Goal: Task Accomplishment & Management: Use online tool/utility

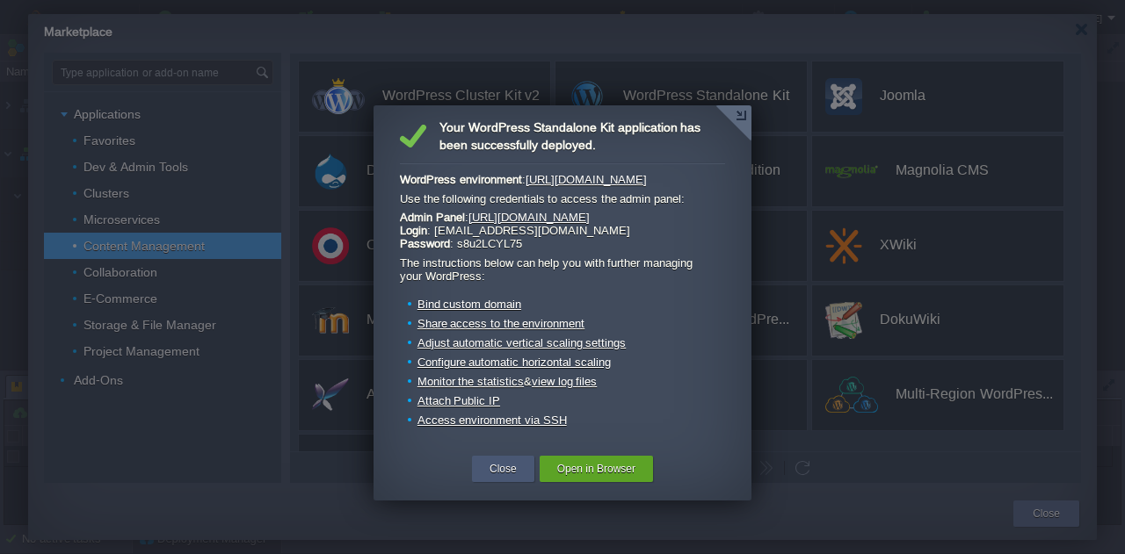
drag, startPoint x: 497, startPoint y: 477, endPoint x: 492, endPoint y: 458, distance: 20.0
click at [497, 477] on button "Close" at bounding box center [502, 469] width 27 height 18
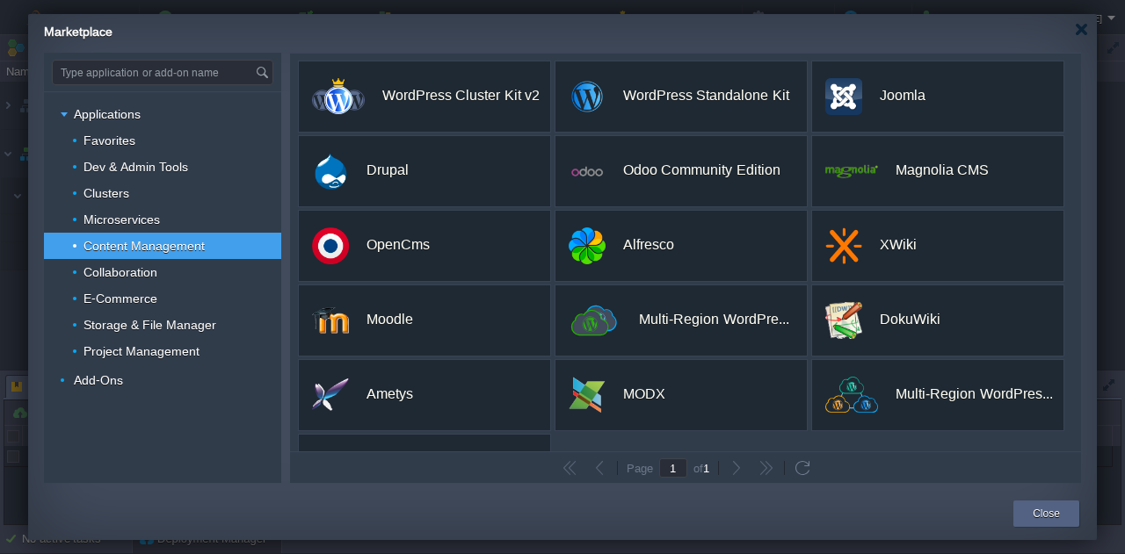
click at [1085, 38] on div "Marketplace" at bounding box center [570, 29] width 1053 height 31
click at [1083, 30] on div at bounding box center [1081, 29] width 13 height 13
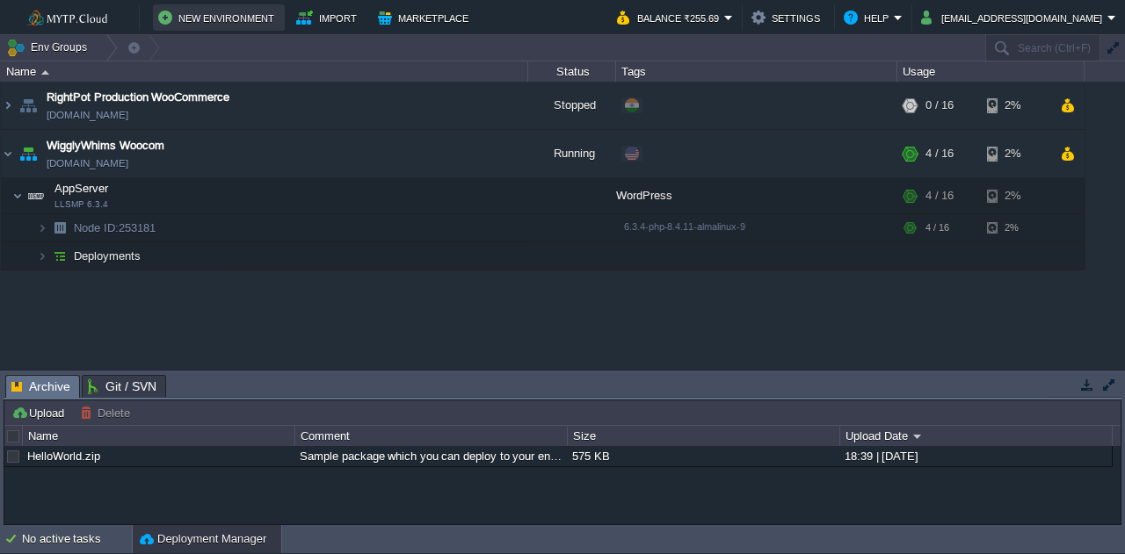
click at [254, 17] on button "New Environment" at bounding box center [218, 17] width 121 height 21
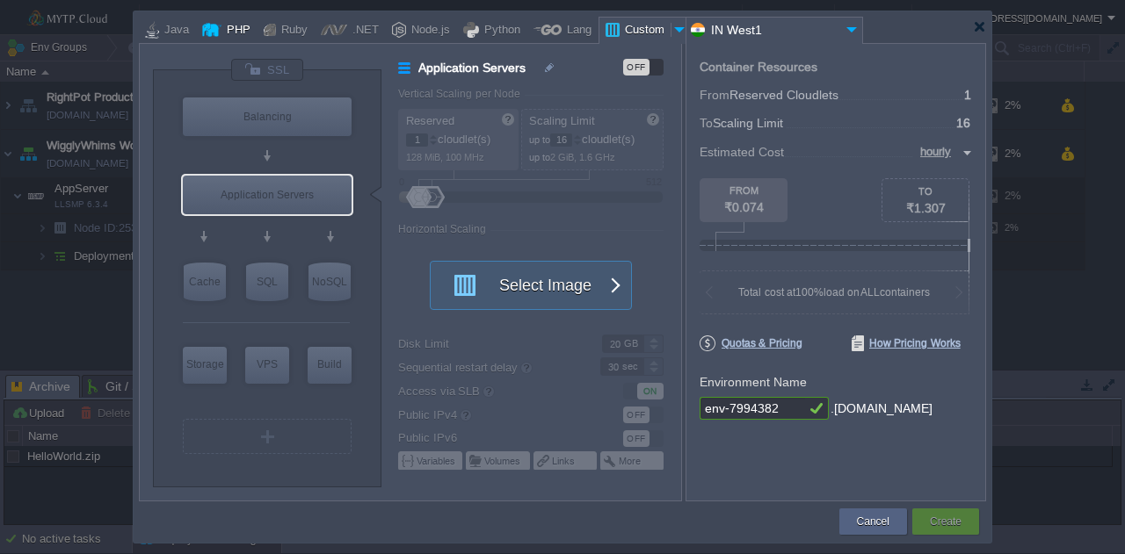
click at [221, 31] on div "PHP" at bounding box center [235, 31] width 29 height 26
type input "Application Servers"
type input "4"
type input "Apache [DATE]"
type input "PHP [DATE]"
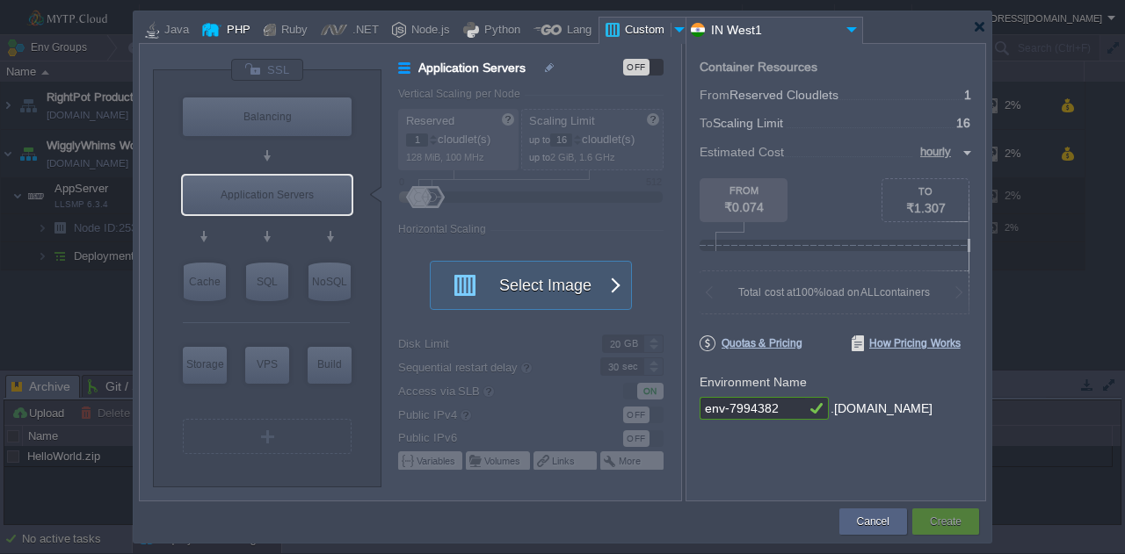
type input "Stateful"
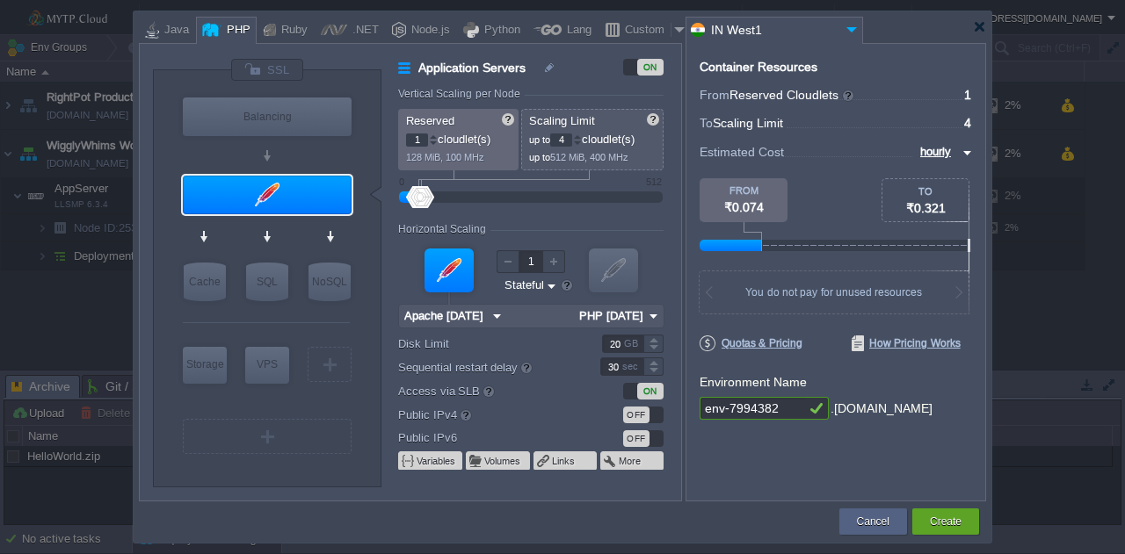
click at [492, 314] on img at bounding box center [497, 316] width 18 height 23
click at [657, 273] on div "VM VM" at bounding box center [530, 285] width 265 height 94
click at [654, 417] on div "OFF" at bounding box center [643, 415] width 40 height 17
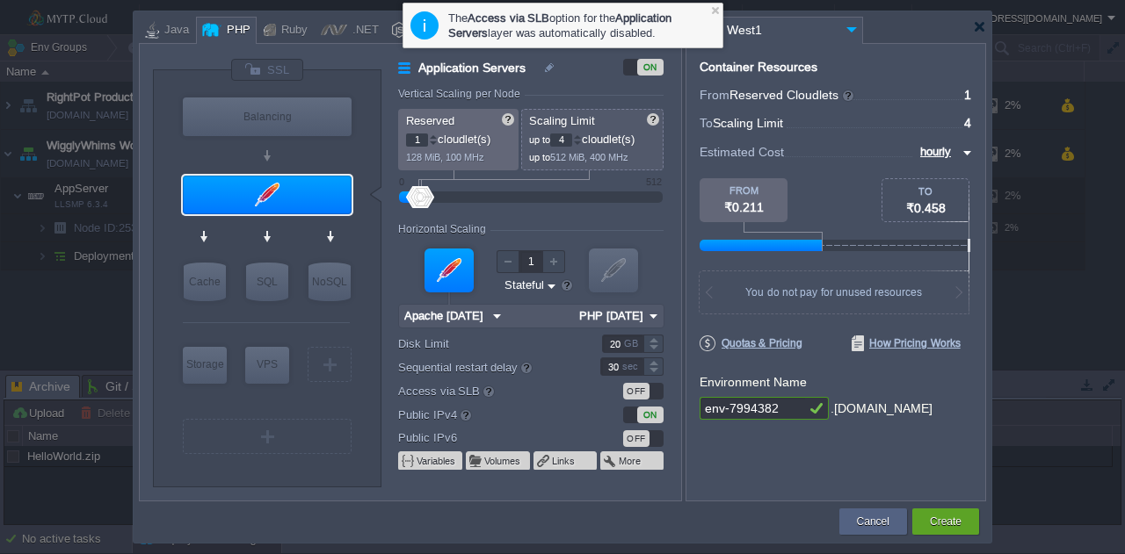
click at [656, 315] on img at bounding box center [653, 316] width 18 height 23
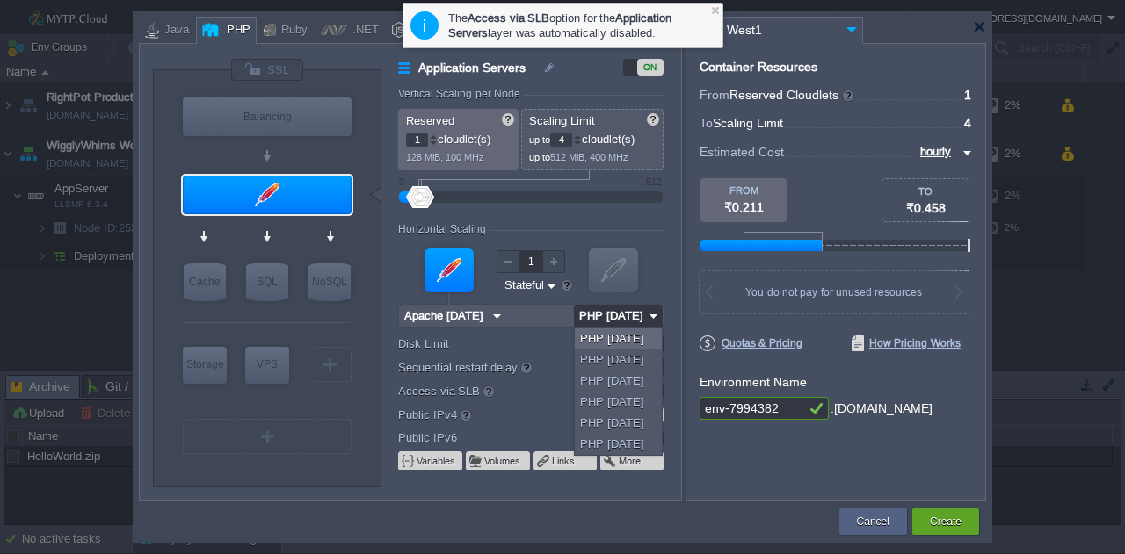
click at [656, 315] on img at bounding box center [653, 316] width 18 height 23
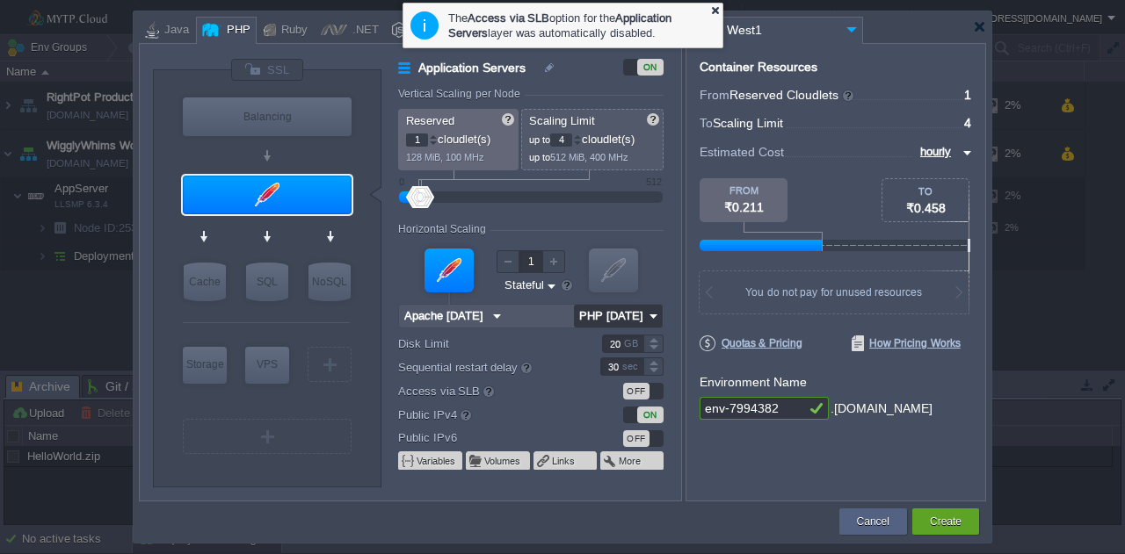
click at [717, 11] on div at bounding box center [714, 9] width 11 height 11
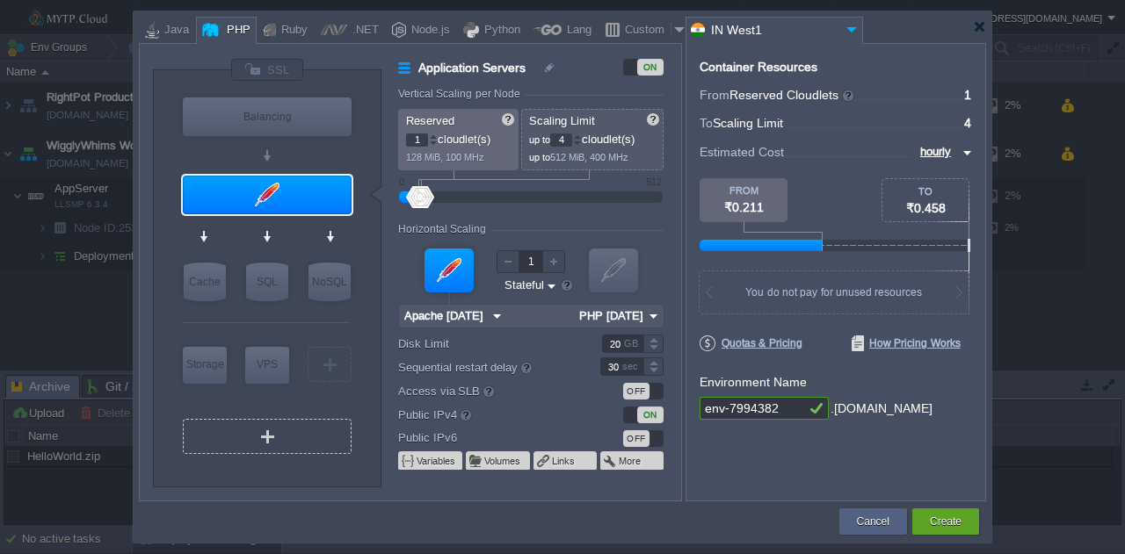
type input "Extra Storage 2.0-10.5"
click at [961, 152] on img at bounding box center [965, 152] width 14 height 21
click at [938, 170] on div "monthly" at bounding box center [942, 173] width 60 height 21
click at [964, 152] on img at bounding box center [965, 152] width 14 height 21
click at [937, 212] on div "hourly" at bounding box center [939, 215] width 66 height 21
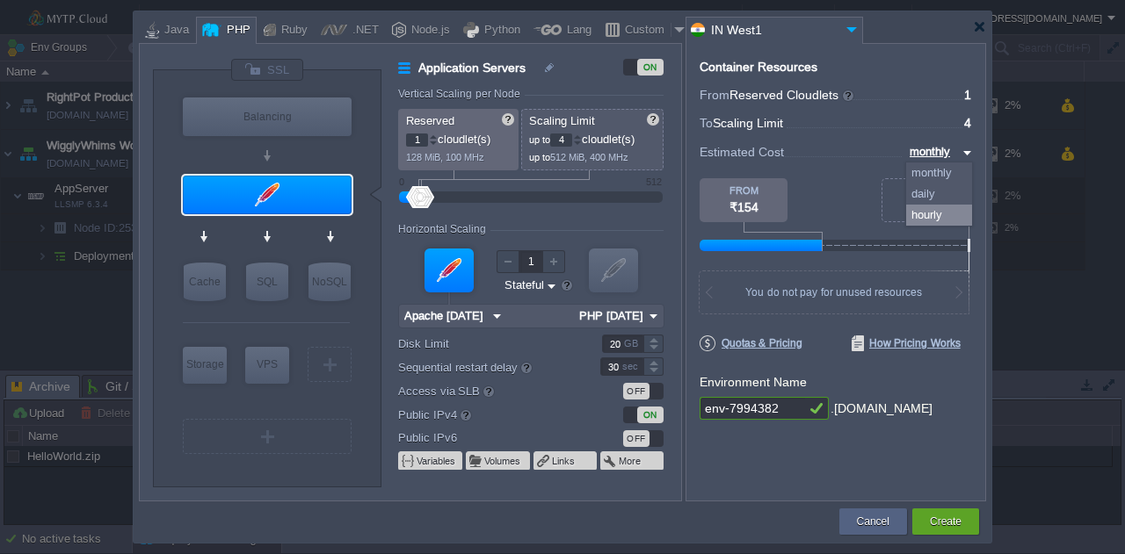
type input "hourly"
type input "Redis 7.2.4"
type input "26"
drag, startPoint x: 421, startPoint y: 195, endPoint x: 436, endPoint y: 198, distance: 15.2
click at [436, 198] on div at bounding box center [436, 197] width 25 height 22
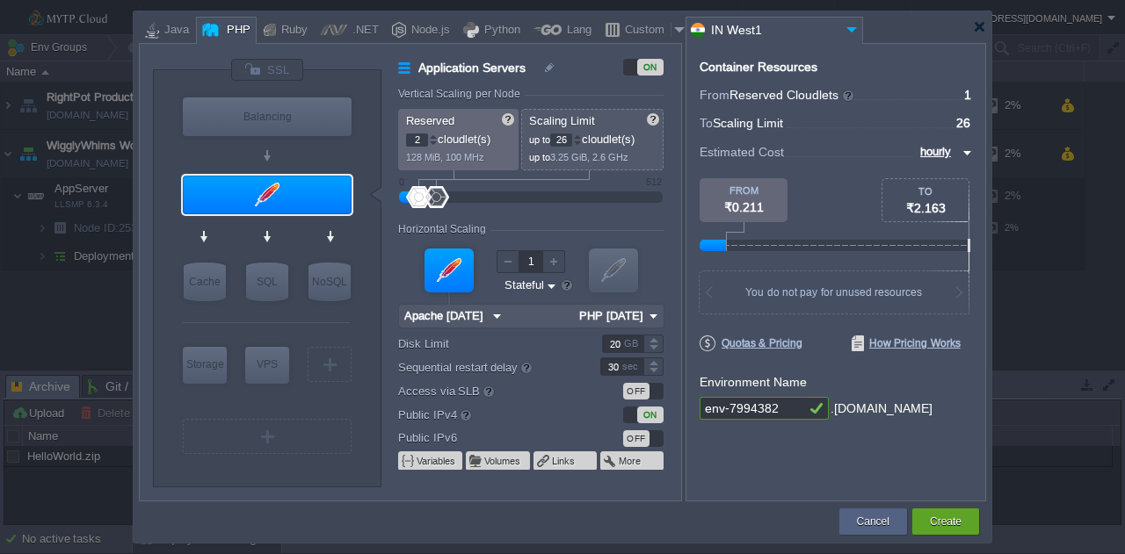
click at [434, 138] on div at bounding box center [433, 137] width 9 height 6
type input "4"
click at [434, 138] on div at bounding box center [433, 137] width 9 height 6
click at [581, 143] on div at bounding box center [577, 144] width 9 height 6
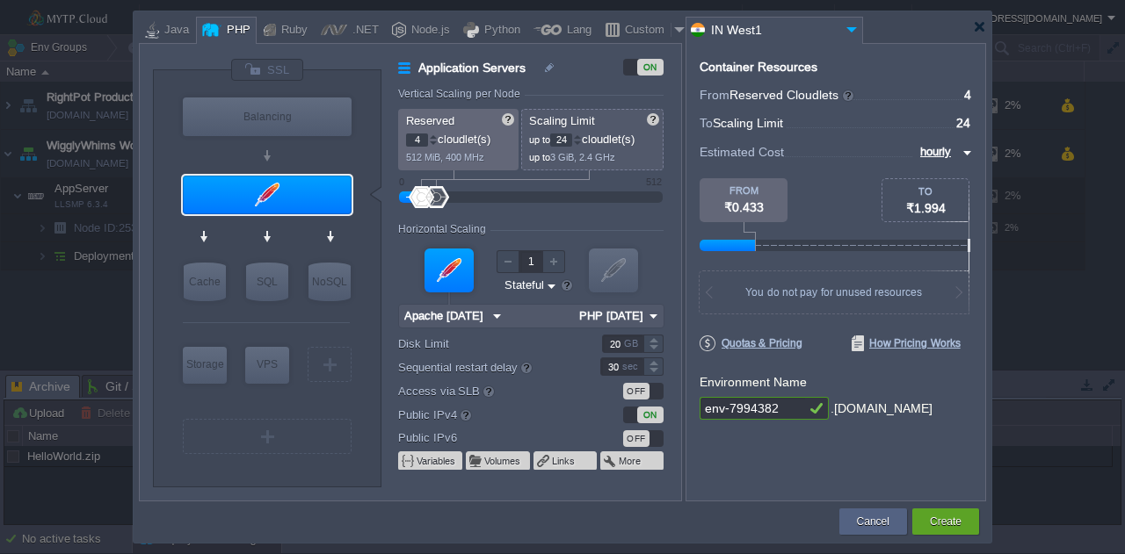
click at [582, 144] on div at bounding box center [577, 144] width 9 height 6
click at [572, 144] on input "23" at bounding box center [561, 140] width 22 height 13
type input "12"
click at [580, 144] on div at bounding box center [577, 144] width 9 height 6
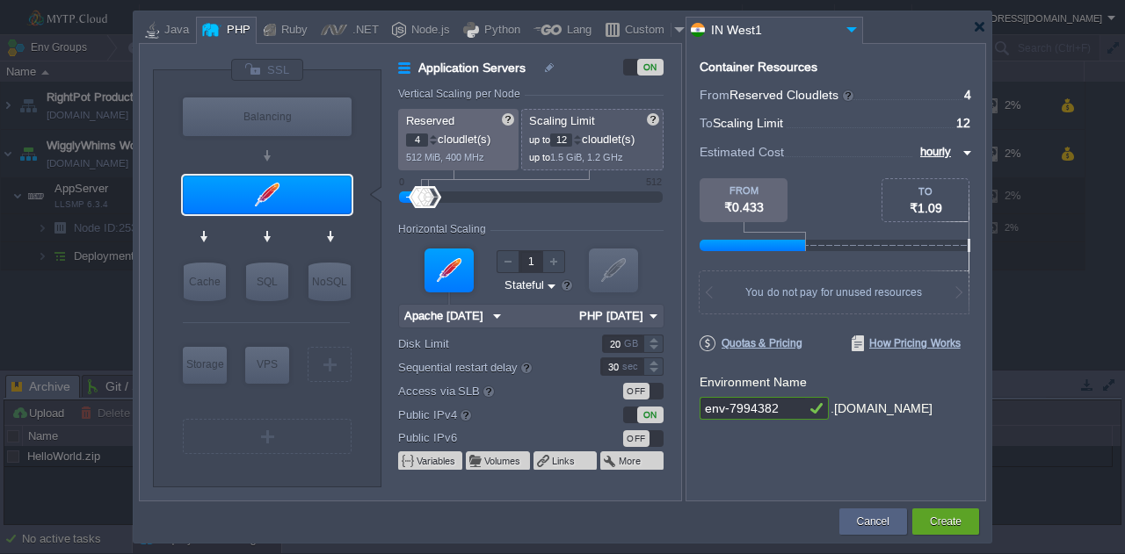
click at [963, 153] on img at bounding box center [965, 152] width 14 height 21
click at [949, 176] on div "monthly" at bounding box center [942, 173] width 60 height 21
click at [961, 156] on img at bounding box center [965, 152] width 14 height 21
click at [938, 213] on div "hourly" at bounding box center [939, 215] width 66 height 21
type input "hourly"
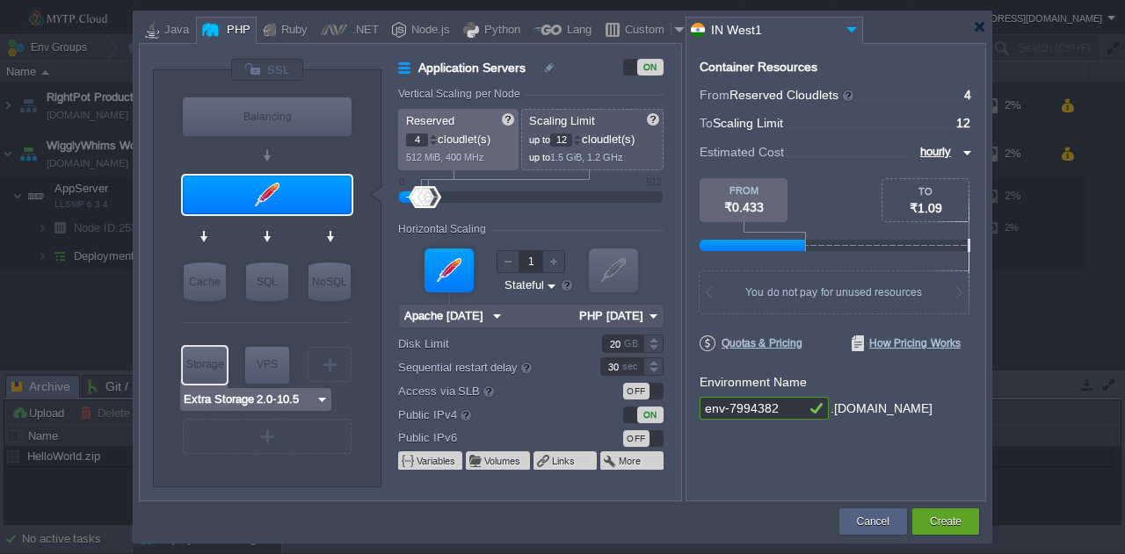
type input "AlmaLinux 9.6"
click at [269, 366] on div "VPS" at bounding box center [267, 364] width 44 height 35
type input "Elastic VPS"
type input "1"
type input "4"
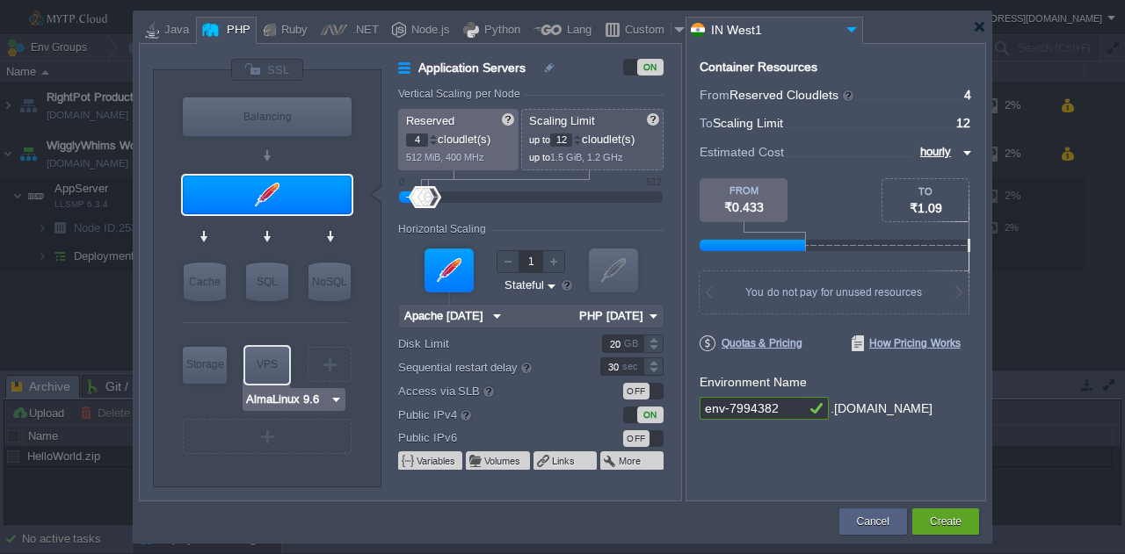
type input "AlmaLinux 9.6"
type input "9.6"
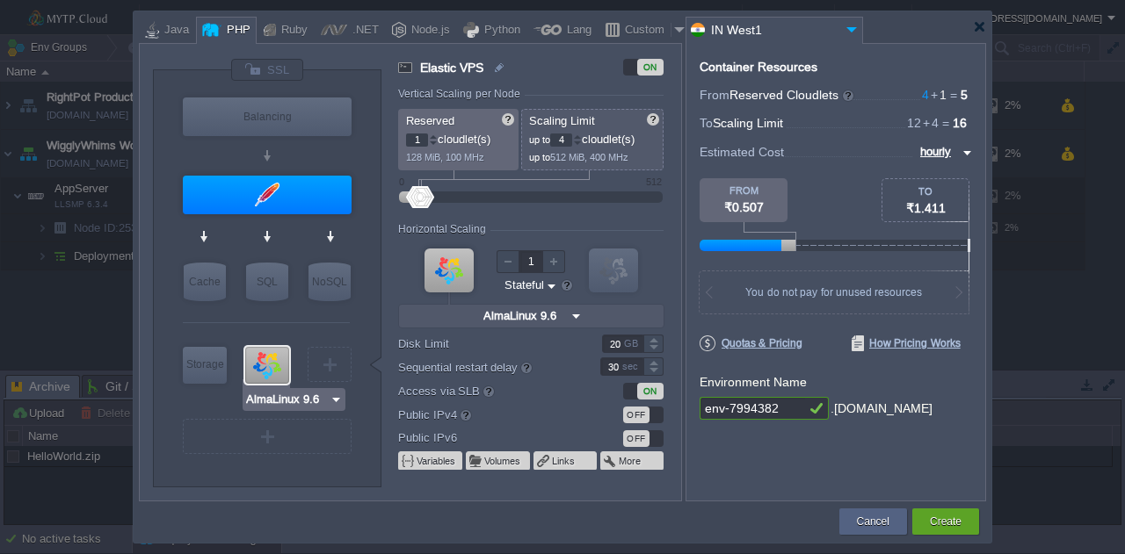
click at [340, 398] on img at bounding box center [336, 400] width 13 height 18
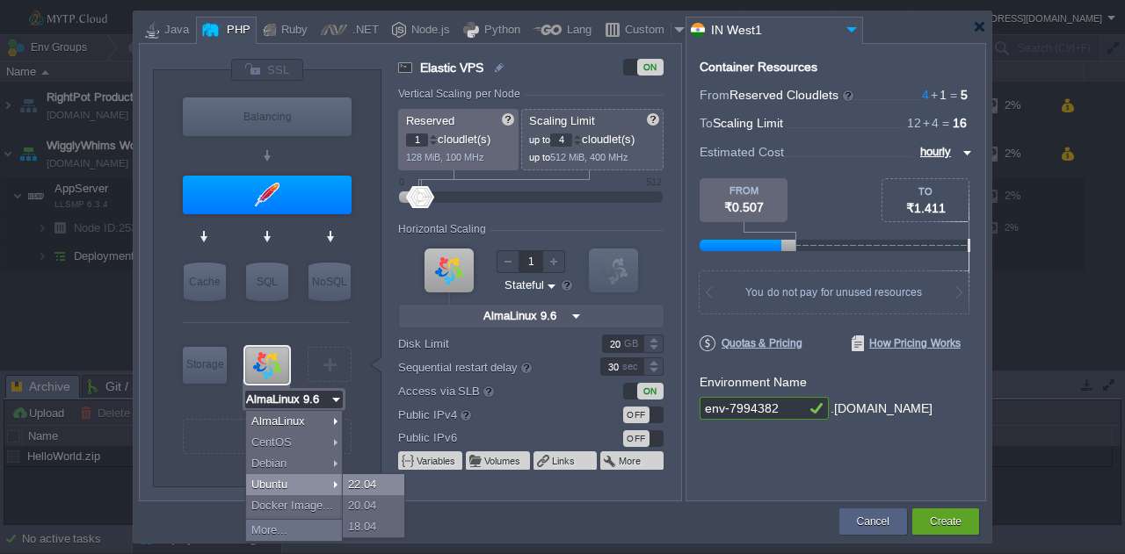
click at [363, 488] on div "22.04" at bounding box center [374, 485] width 62 height 21
type input "Ubuntu 22.04"
type input "22.04"
type input "Ubuntu 22.04"
